Goal: Use online tool/utility: Use online tool/utility

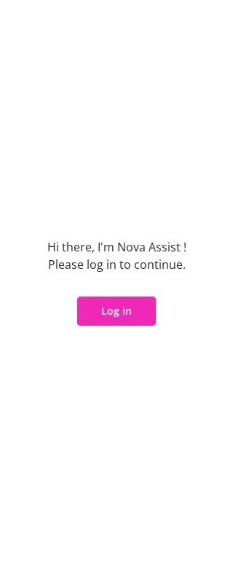
click at [138, 313] on button "Log in" at bounding box center [116, 311] width 79 height 29
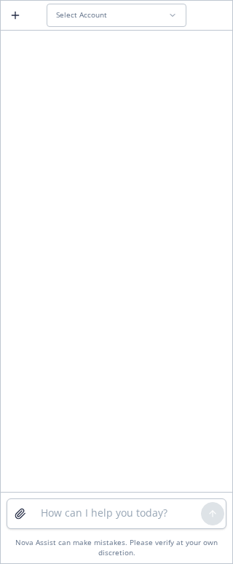
click at [109, 20] on div "Select Account" at bounding box center [112, 14] width 112 height 9
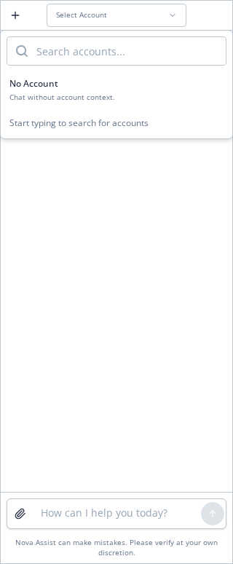
click at [98, 82] on div "No Account" at bounding box center [116, 83] width 214 height 12
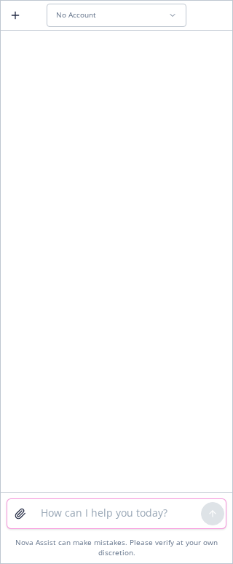
click at [79, 507] on textarea at bounding box center [116, 513] width 169 height 29
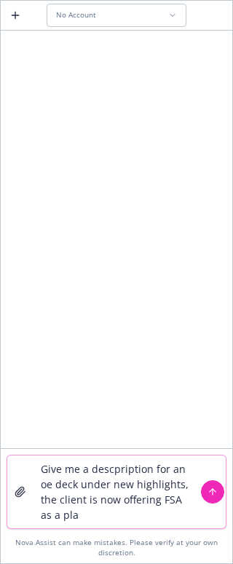
type textarea "Give me a descpription for an oe deck under new highlights, the client is now o…"
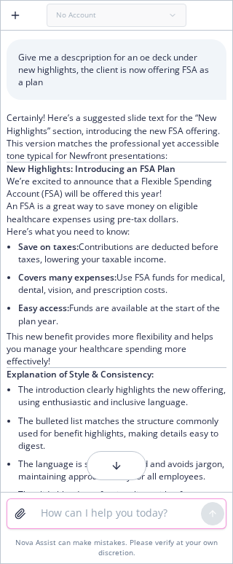
click at [88, 522] on textarea at bounding box center [116, 513] width 169 height 29
type textarea "way shorter"
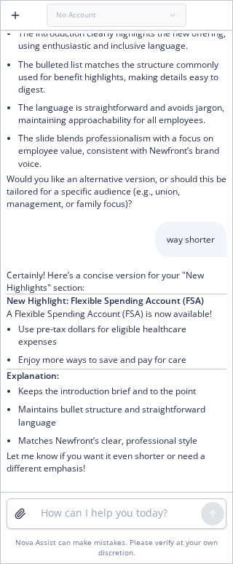
scroll to position [381, 0]
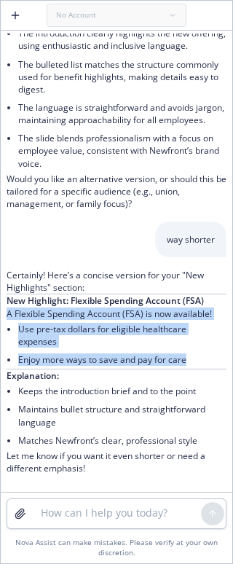
drag, startPoint x: 187, startPoint y: 360, endPoint x: 14, endPoint y: 312, distance: 179.4
click at [5, 311] on div "Give me a descpription for an oe deck under new highlights, the client is now o…" at bounding box center [117, 84] width 232 height 815
copy div "A Flexible Spending Account (FSA) is now available! Use pre-tax dollars for eli…"
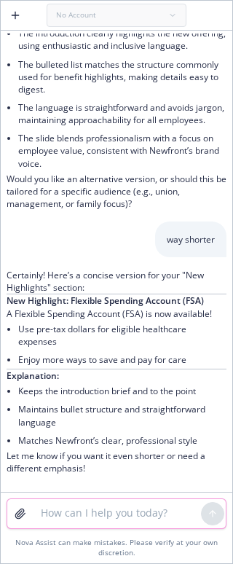
click at [108, 510] on textarea at bounding box center [116, 513] width 169 height 29
type textarea "y"
drag, startPoint x: 135, startPoint y: 519, endPoint x: -54, endPoint y: 511, distance: 189.0
click at [0, 511] on html "No Account Give me a descpription for an oe deck under new highlights, the clie…" at bounding box center [116, 282] width 233 height 564
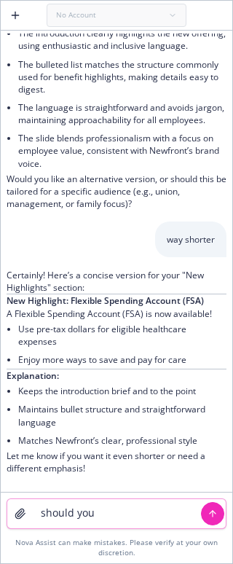
click at [115, 516] on textarea "should you" at bounding box center [116, 513] width 169 height 29
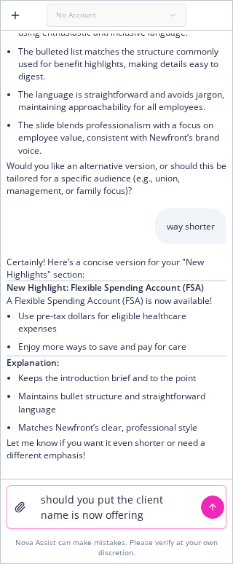
type textarea "should you put the client name is now offering"
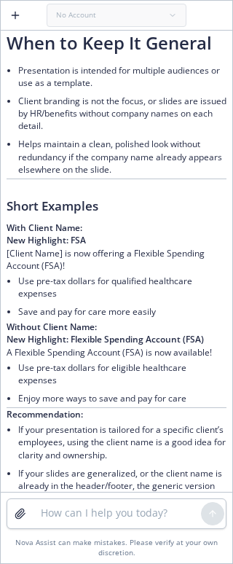
scroll to position [1225, 0]
